Goal: Navigation & Orientation: Find specific page/section

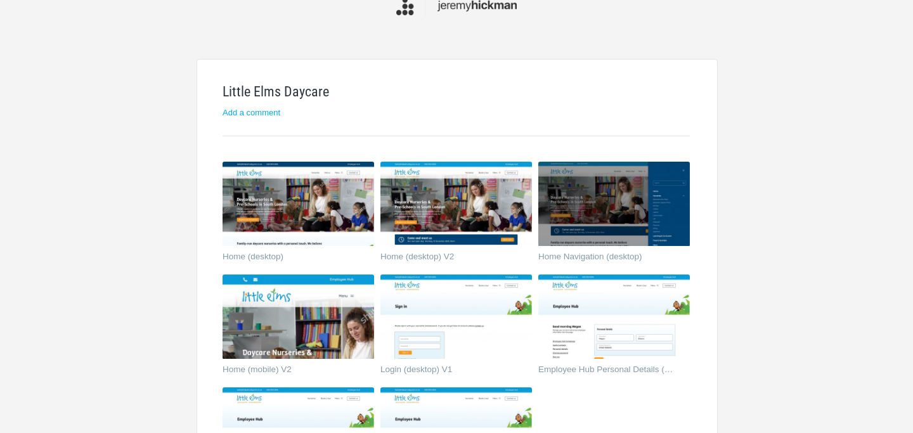
scroll to position [49, 0]
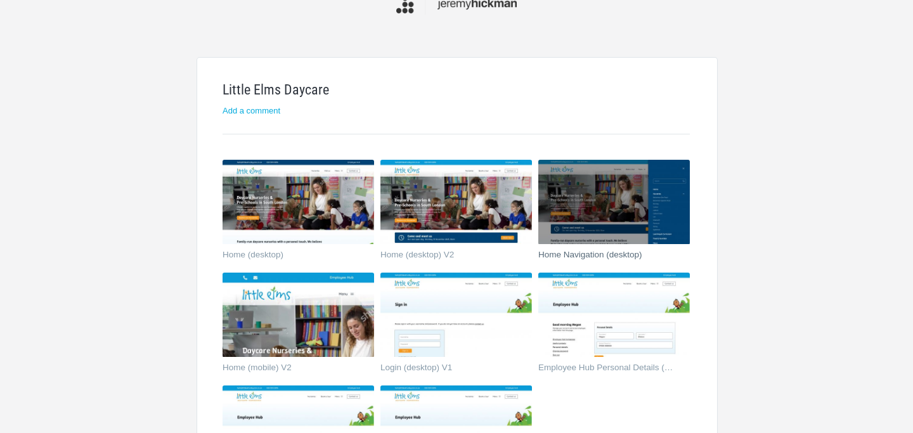
click at [635, 200] on img at bounding box center [613, 202] width 151 height 85
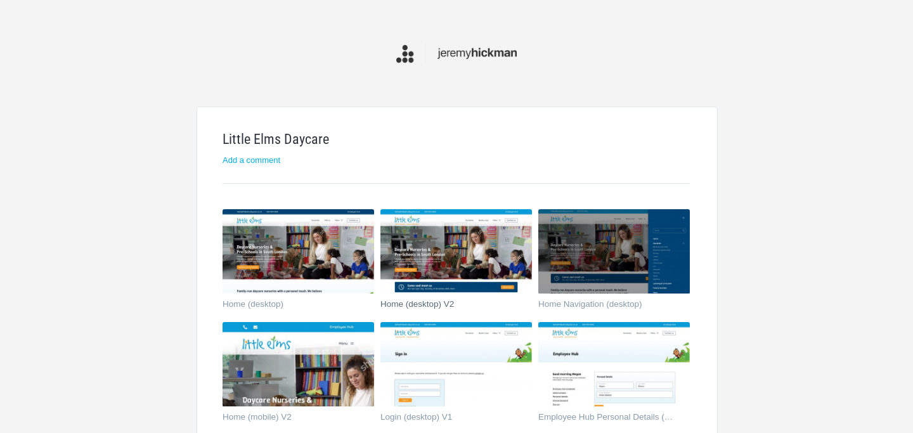
click at [434, 245] on img at bounding box center [455, 251] width 151 height 85
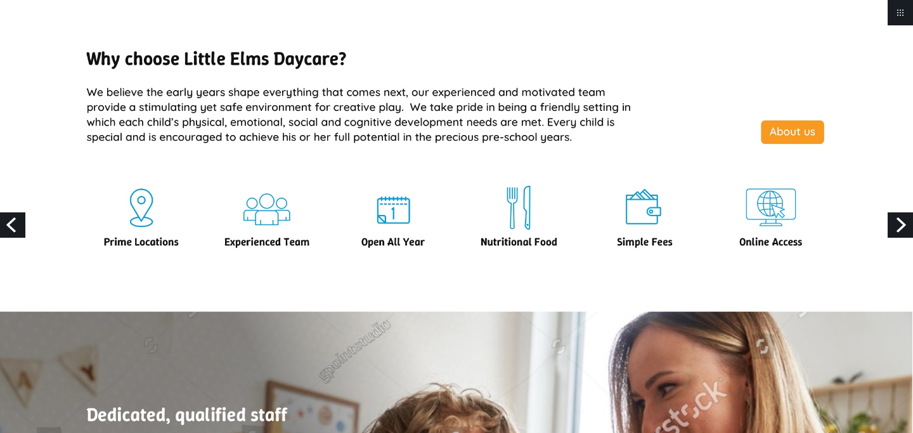
scroll to position [1071, 0]
